Goal: Task Accomplishment & Management: Use online tool/utility

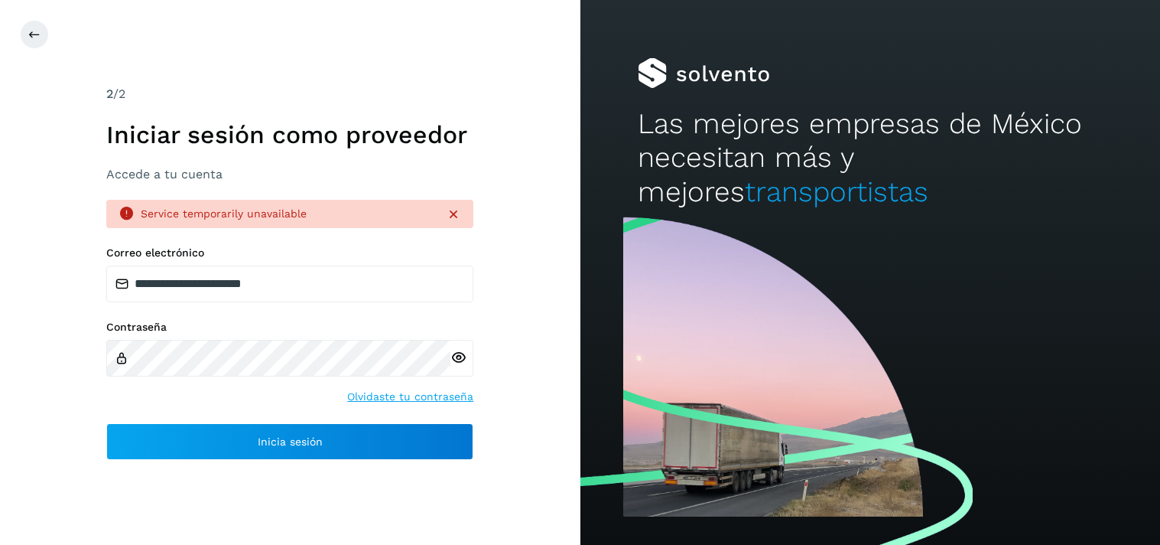
click at [186, 444] on button "Inicia sesión" at bounding box center [289, 441] width 367 height 37
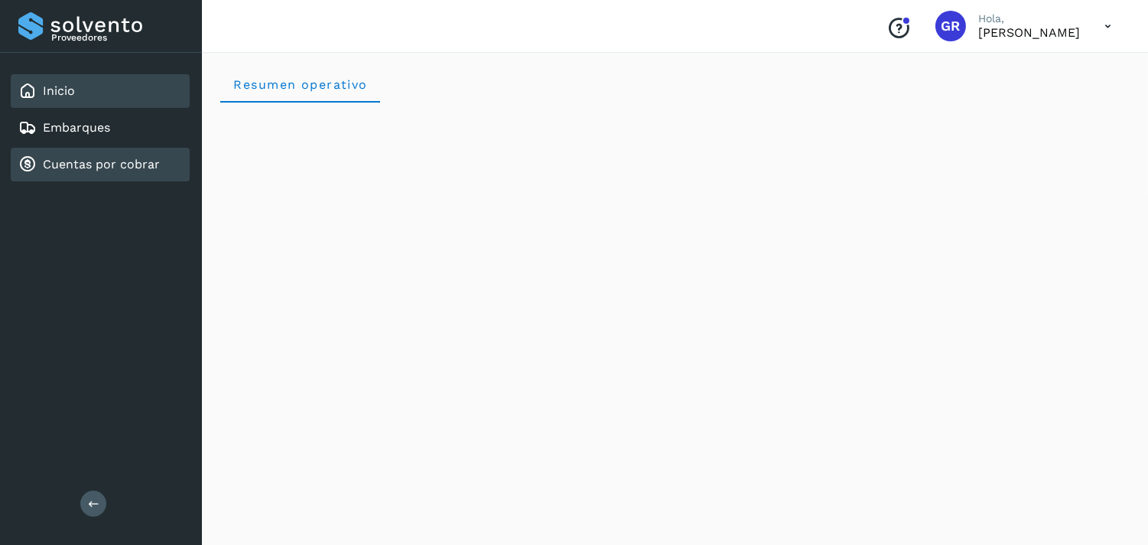
click at [96, 161] on link "Cuentas por cobrar" at bounding box center [101, 164] width 117 height 15
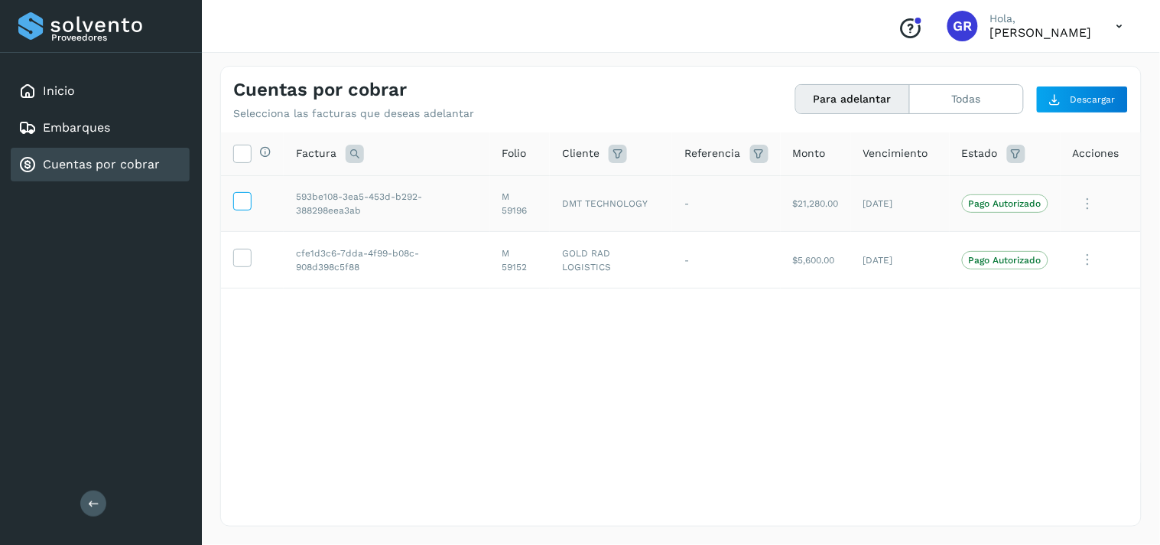
click at [241, 204] on icon at bounding box center [242, 200] width 16 height 16
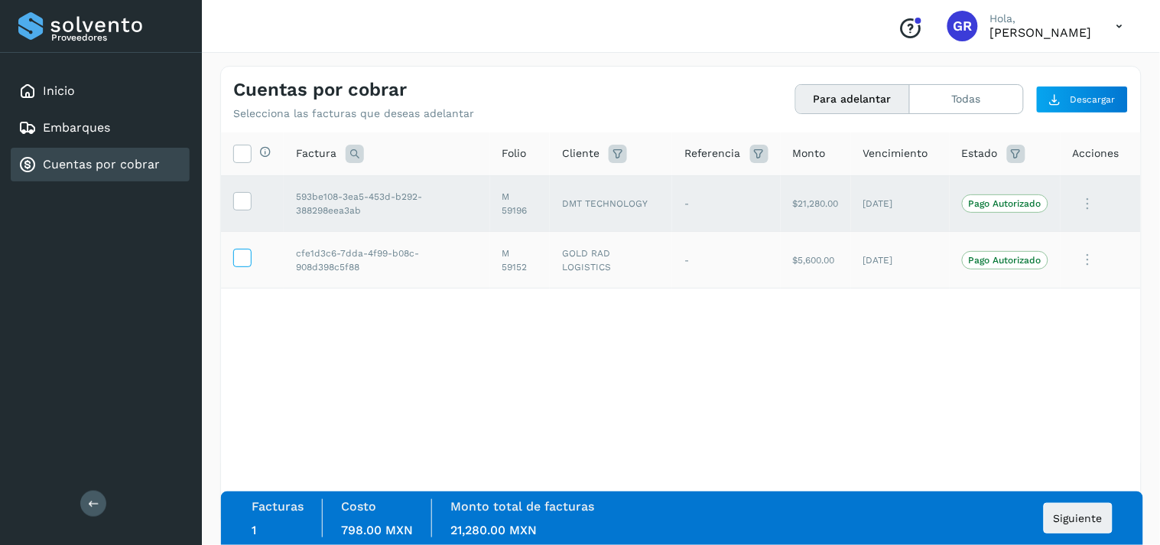
click at [241, 260] on icon at bounding box center [242, 257] width 16 height 16
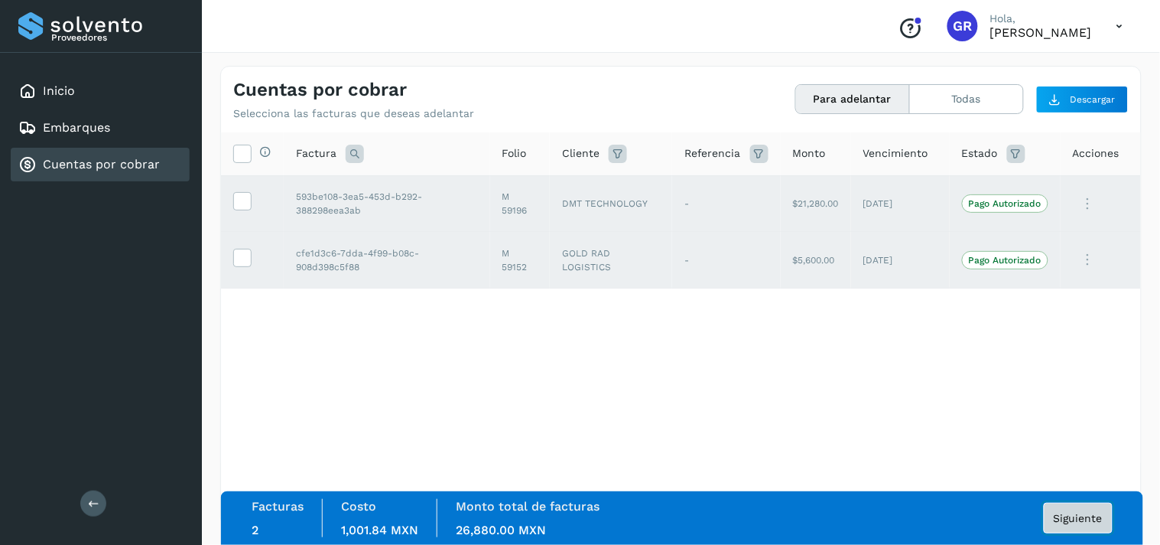
click at [1086, 507] on button "Siguiente" at bounding box center [1078, 517] width 69 height 31
